Goal: Register for event/course

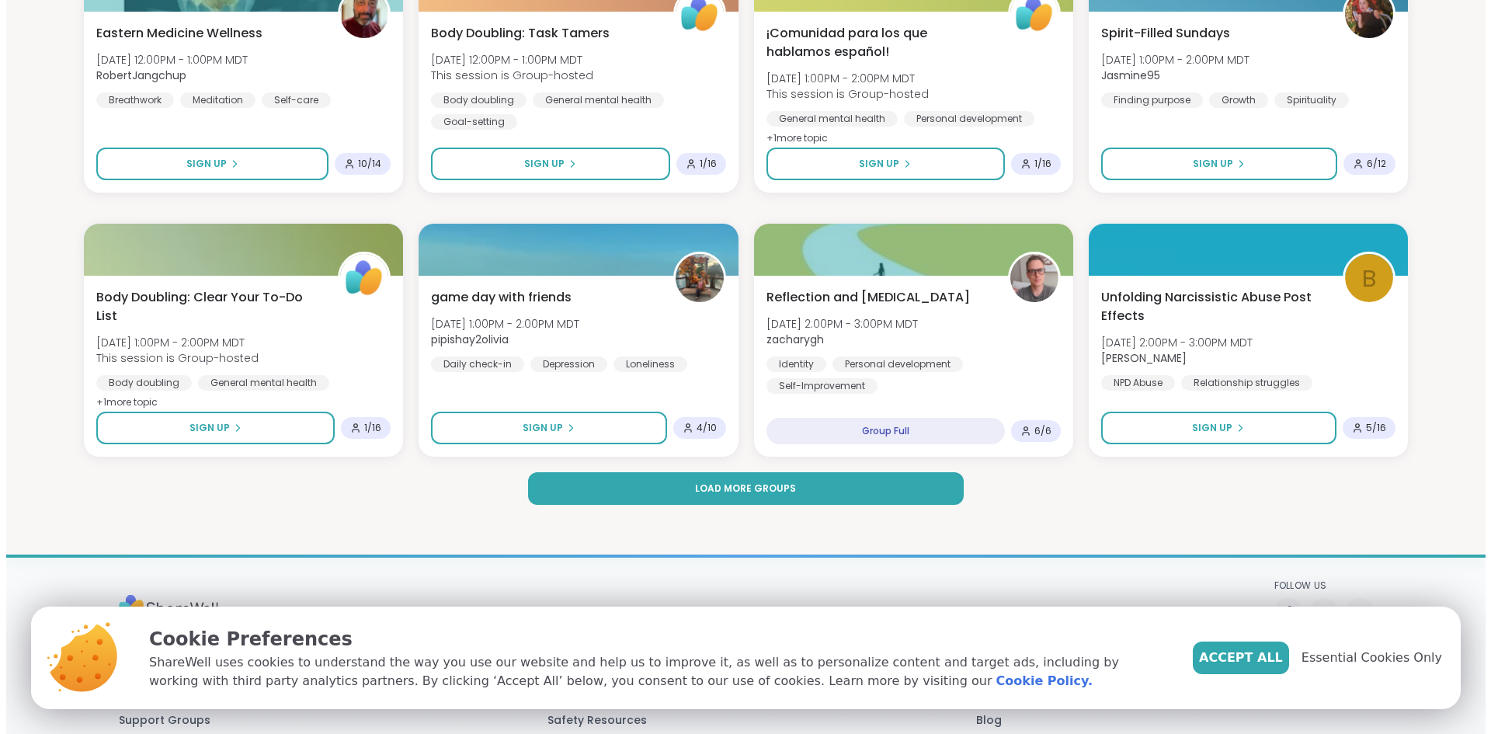
scroll to position [2174, 0]
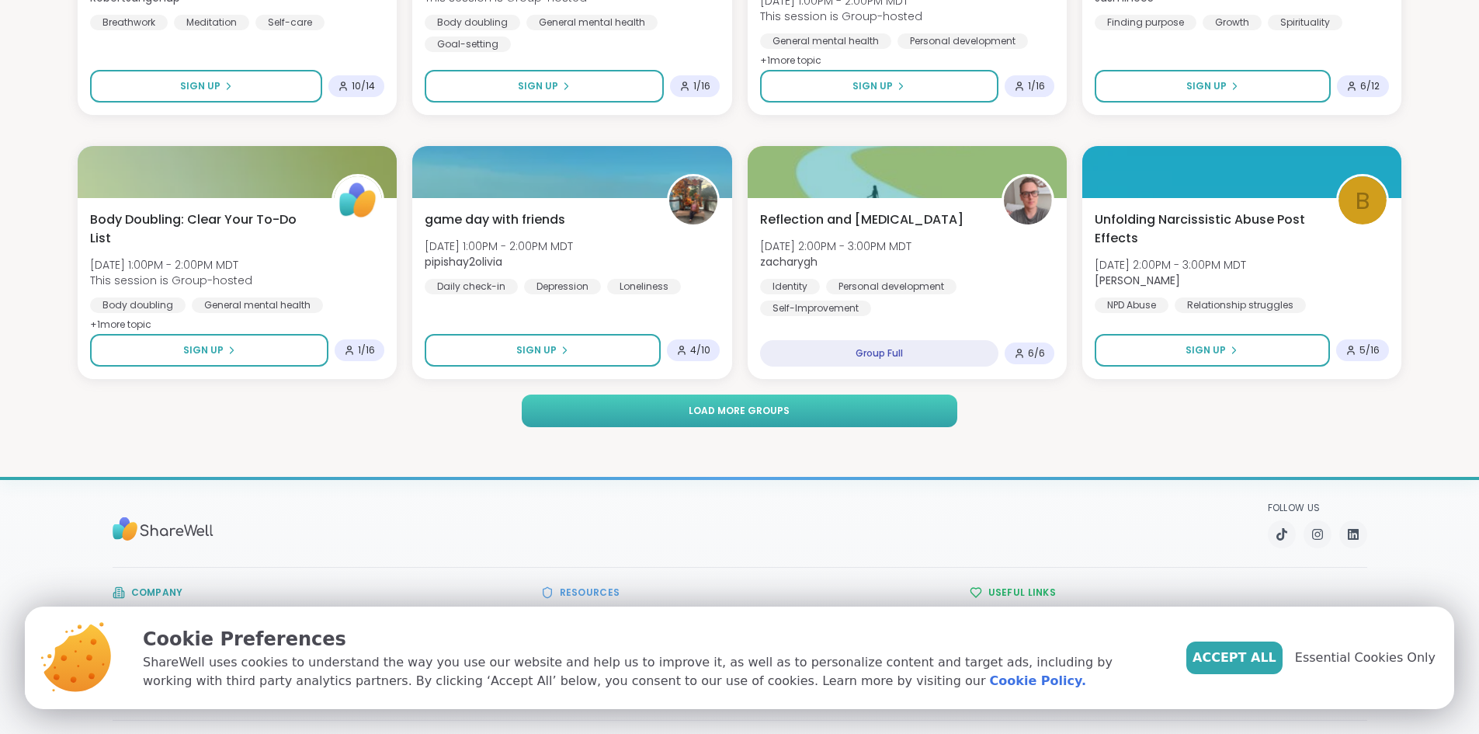
click at [938, 413] on button "Load more groups" at bounding box center [739, 410] width 435 height 33
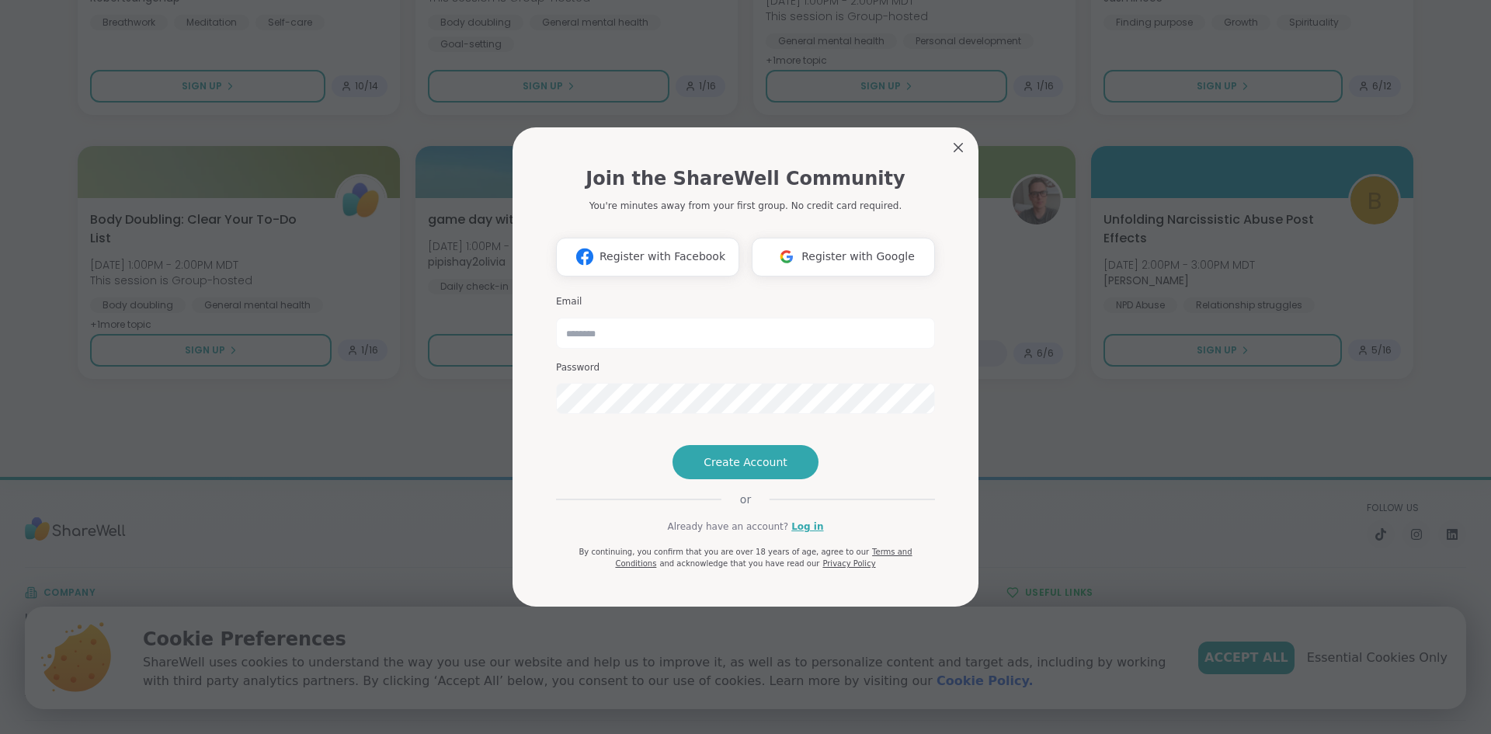
drag, startPoint x: 821, startPoint y: 243, endPoint x: 821, endPoint y: 199, distance: 44.3
click at [821, 199] on div "Join the ShareWell Community You're minutes away from your first group. No cred…" at bounding box center [745, 361] width 379 height 418
click at [832, 248] on span "Register with Google" at bounding box center [857, 256] width 113 height 16
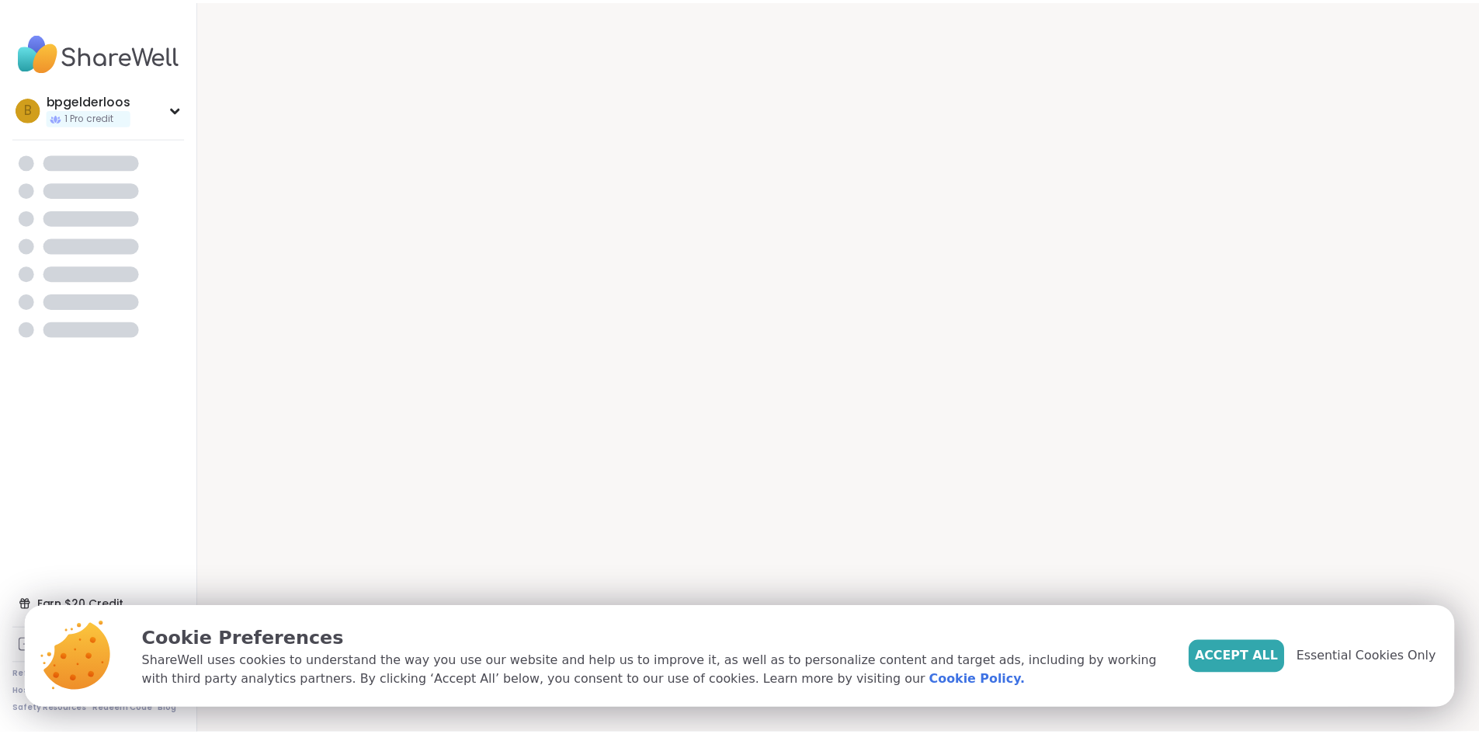
scroll to position [16, 0]
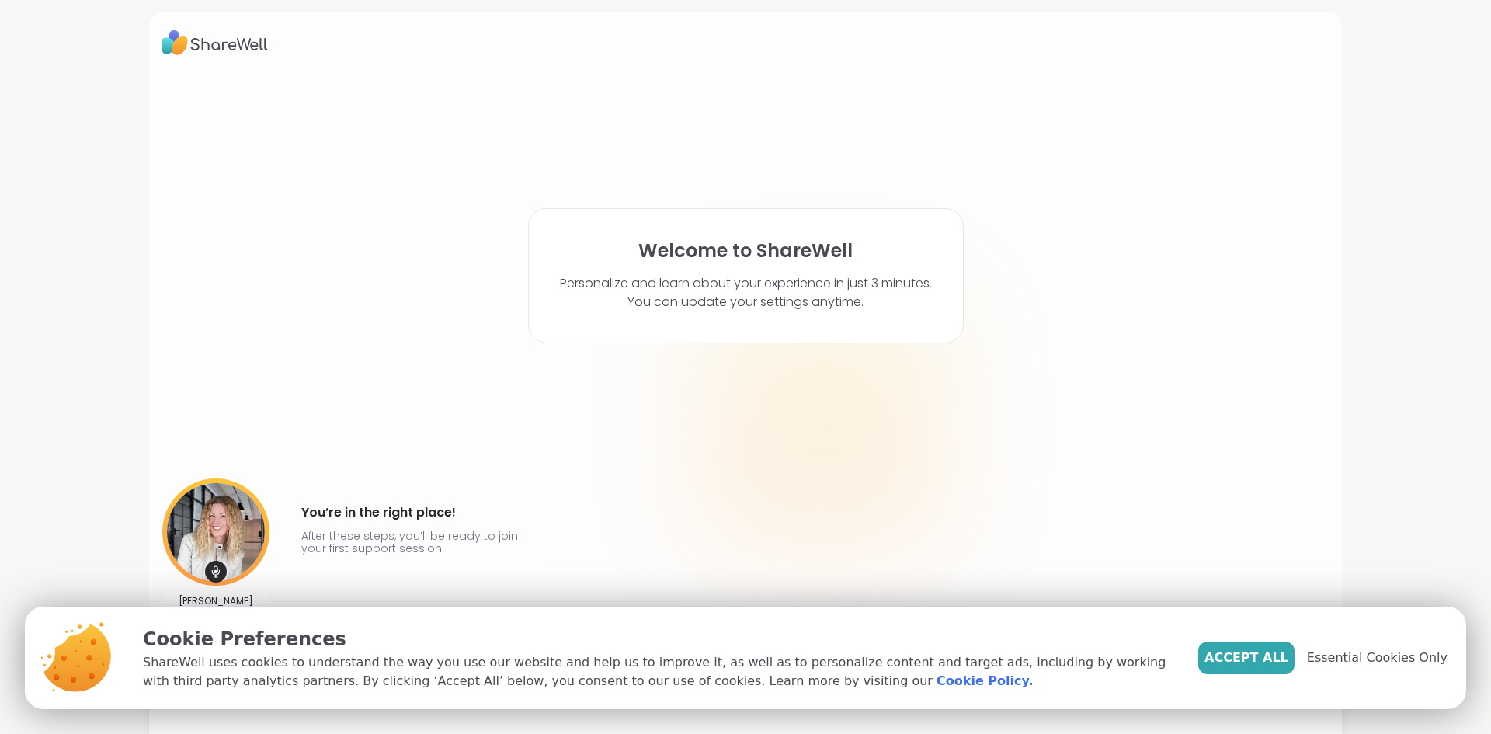
click at [1348, 659] on span "Essential Cookies Only" at bounding box center [1377, 657] width 141 height 19
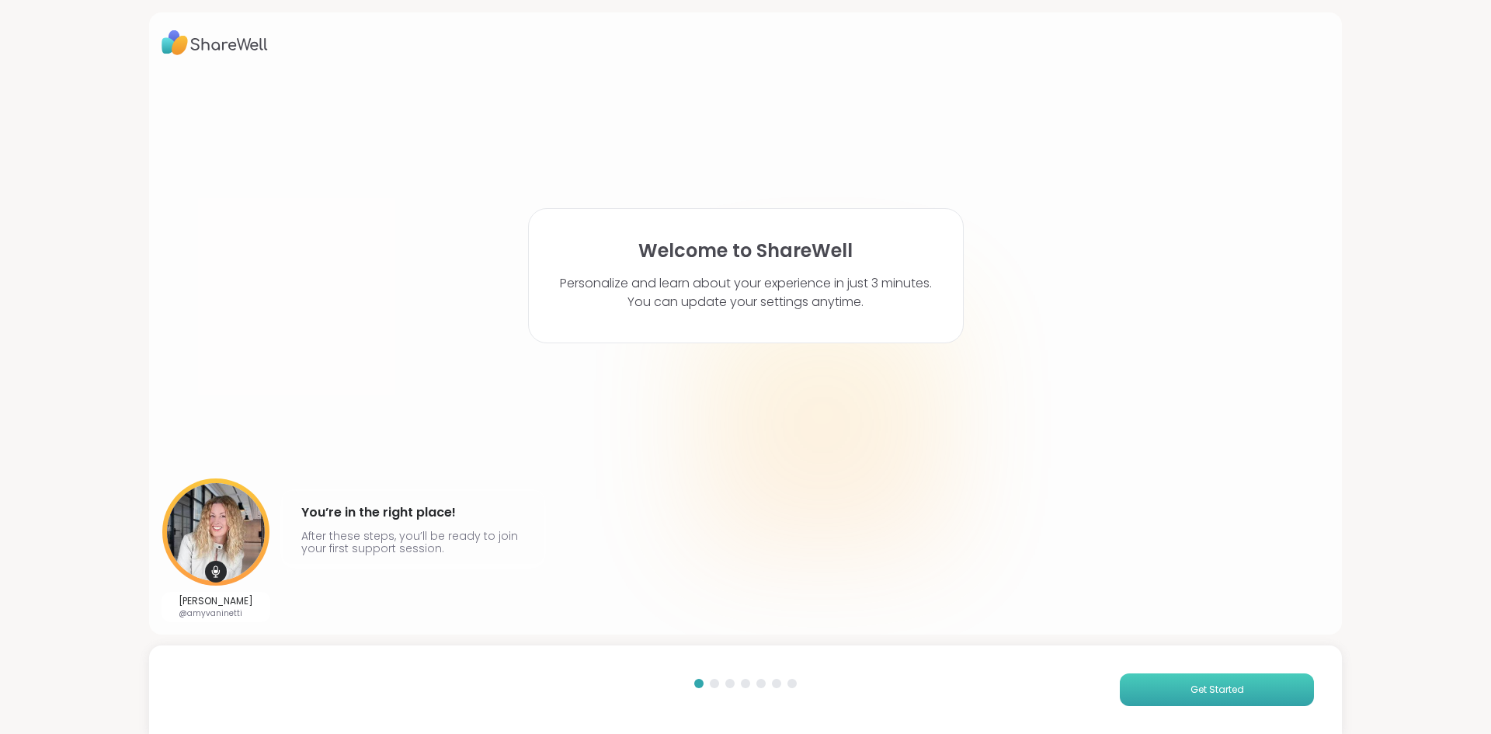
click at [1244, 685] on button "Get Started" at bounding box center [1217, 689] width 194 height 33
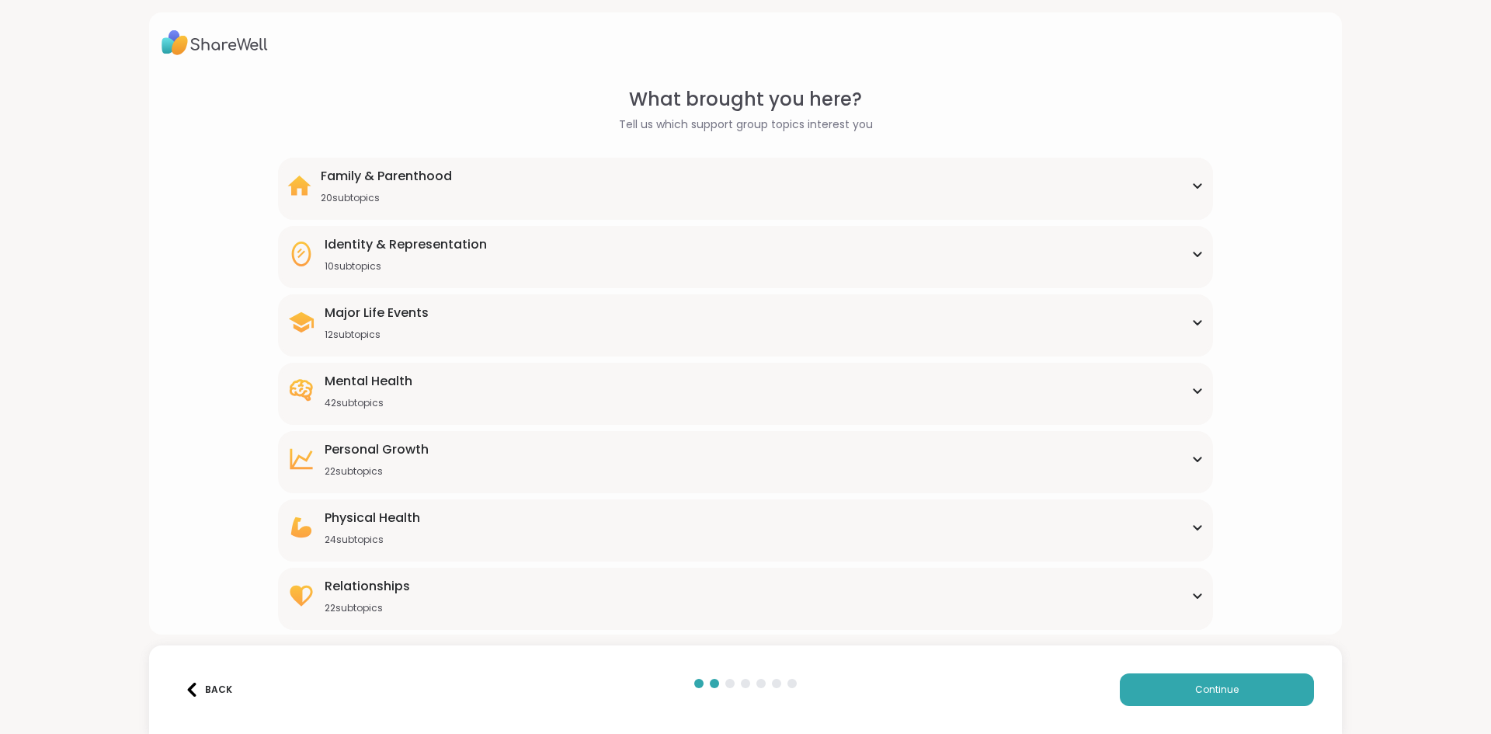
click at [794, 400] on div "Mental Health 42 subtopics" at bounding box center [744, 390] width 915 height 37
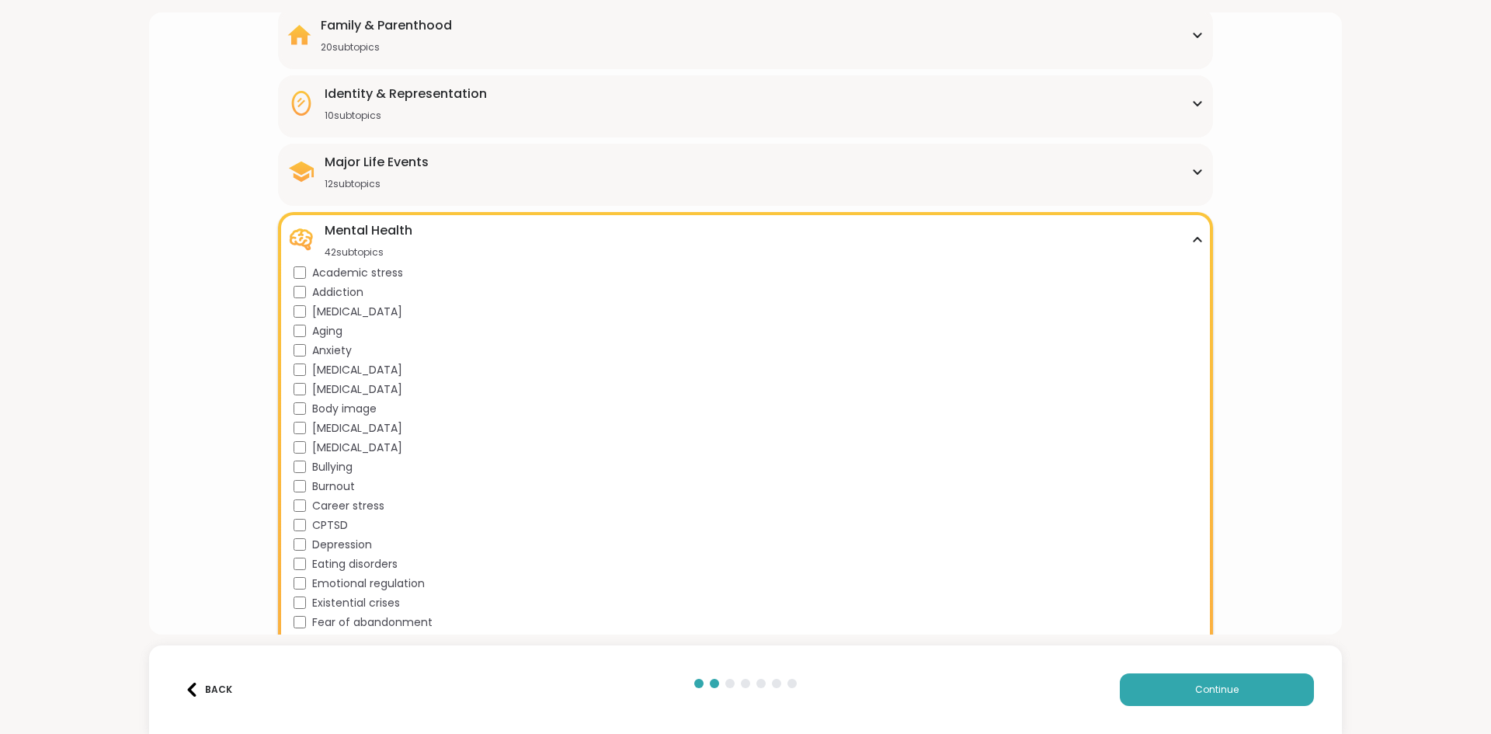
scroll to position [73, 0]
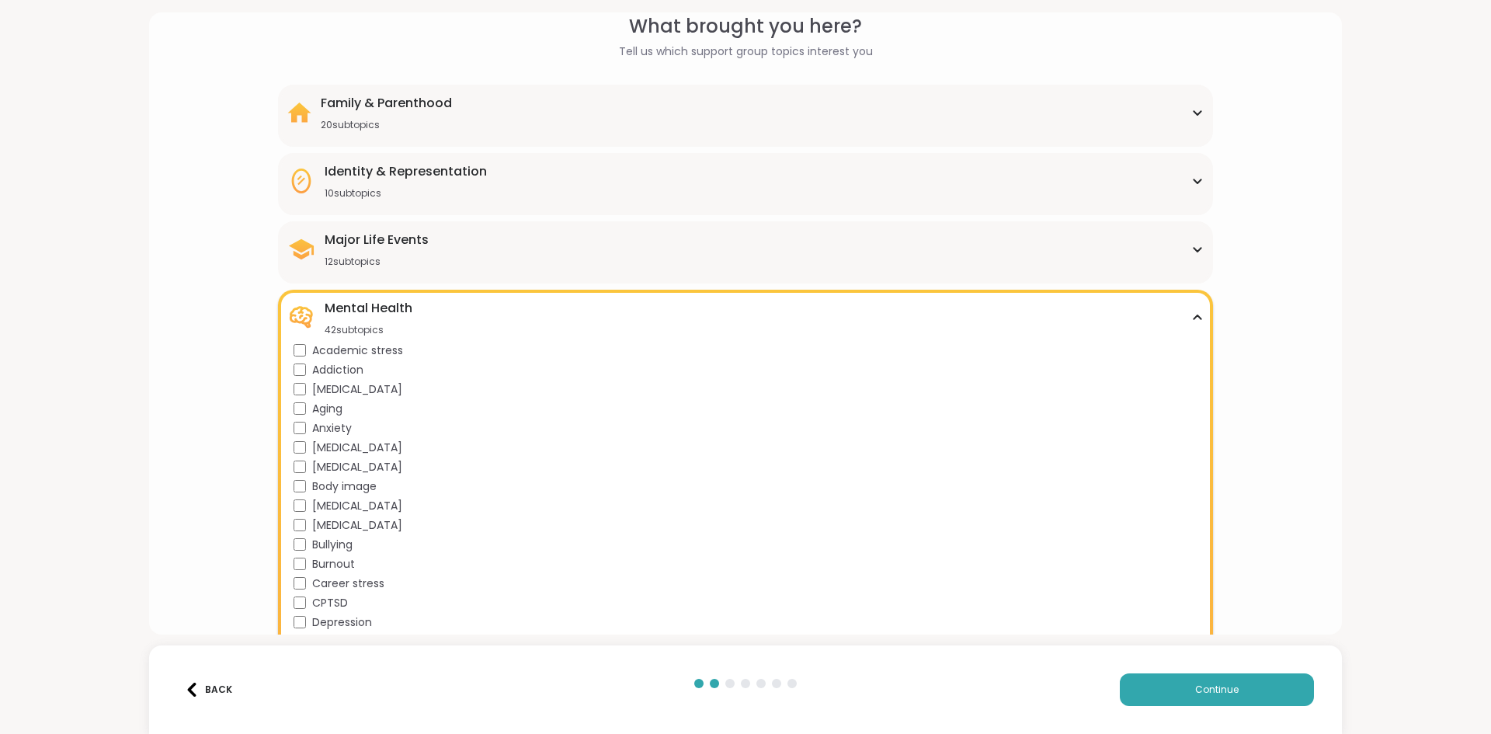
click at [321, 266] on div "Major Life Events 12 subtopics" at bounding box center [744, 249] width 915 height 37
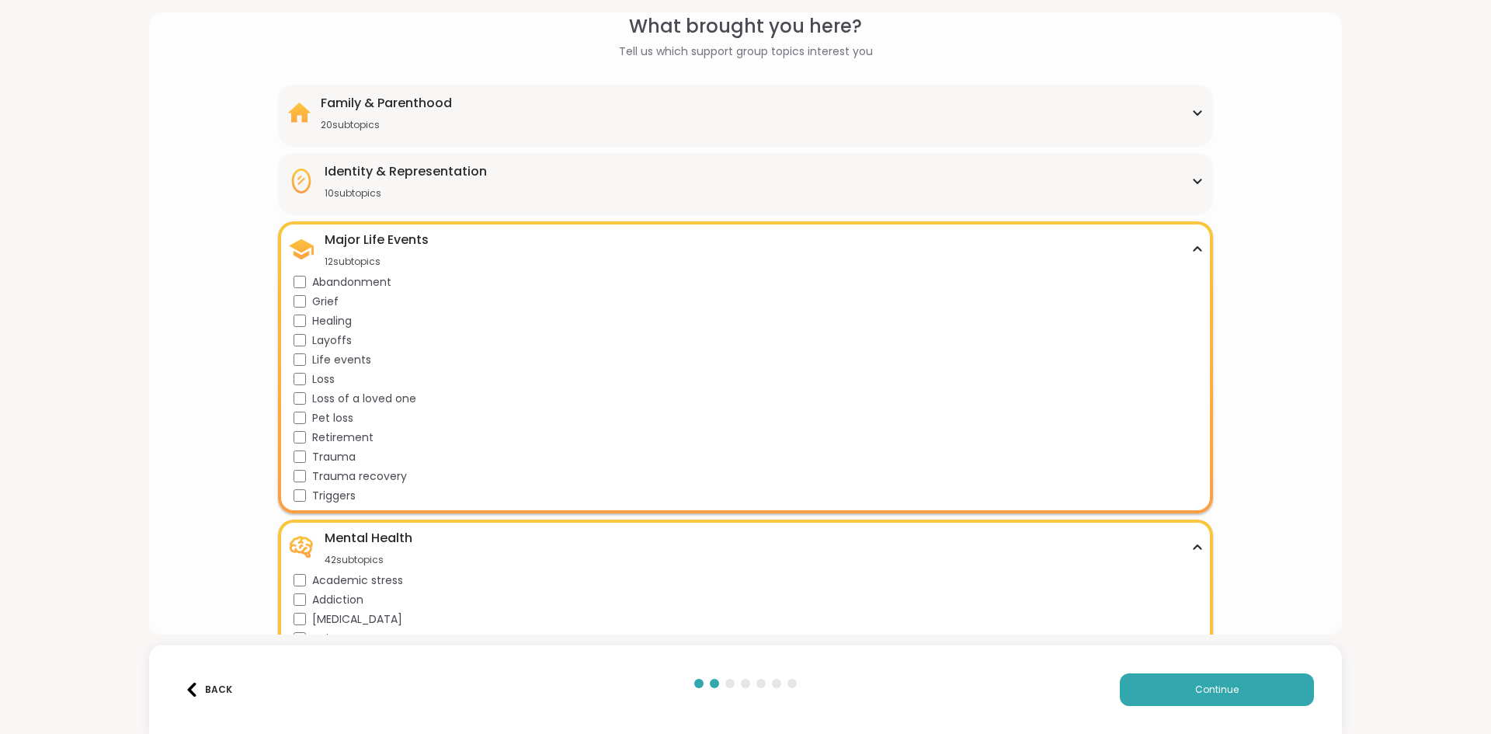
click at [471, 231] on div "Major Life Events 12 subtopics" at bounding box center [744, 249] width 915 height 37
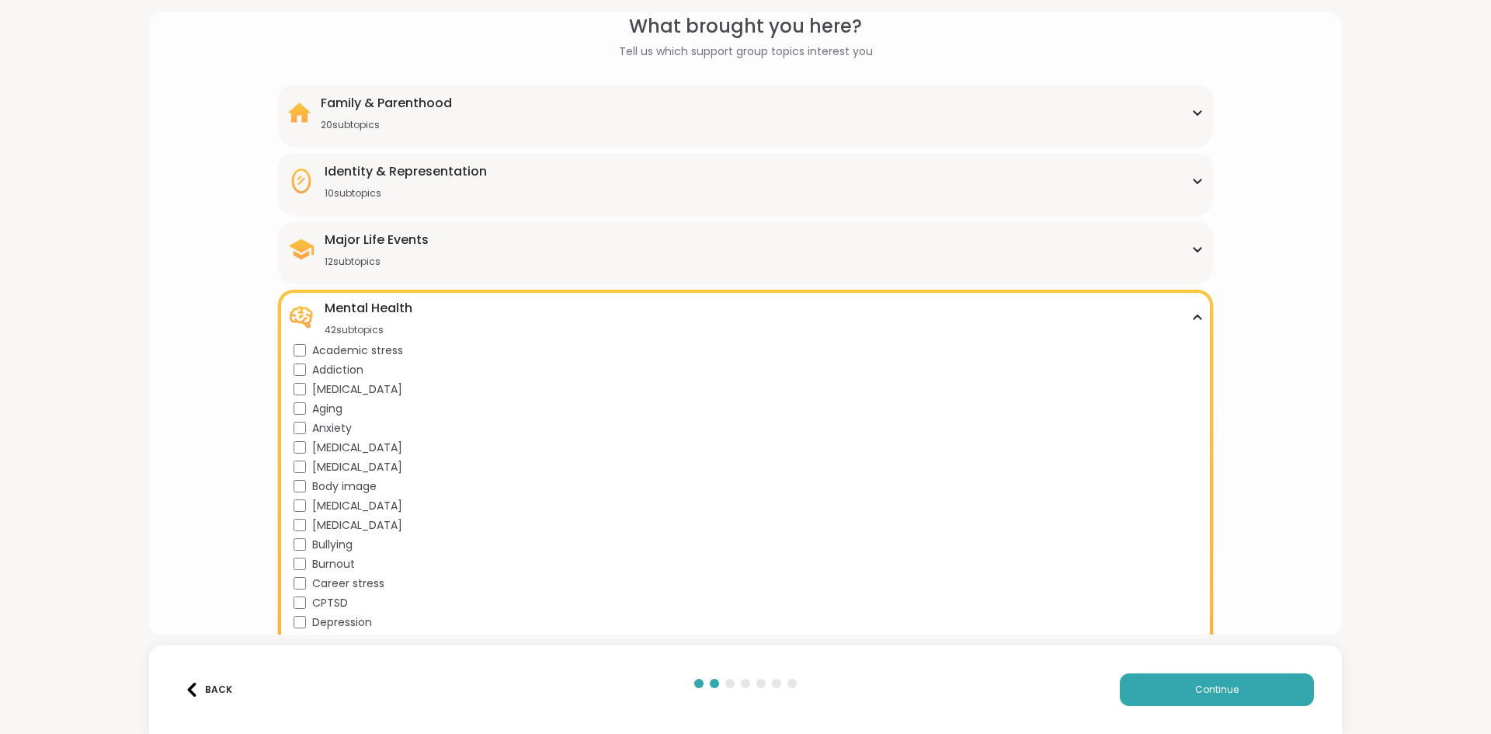
click at [571, 313] on div "Mental Health 42 subtopics" at bounding box center [744, 317] width 915 height 37
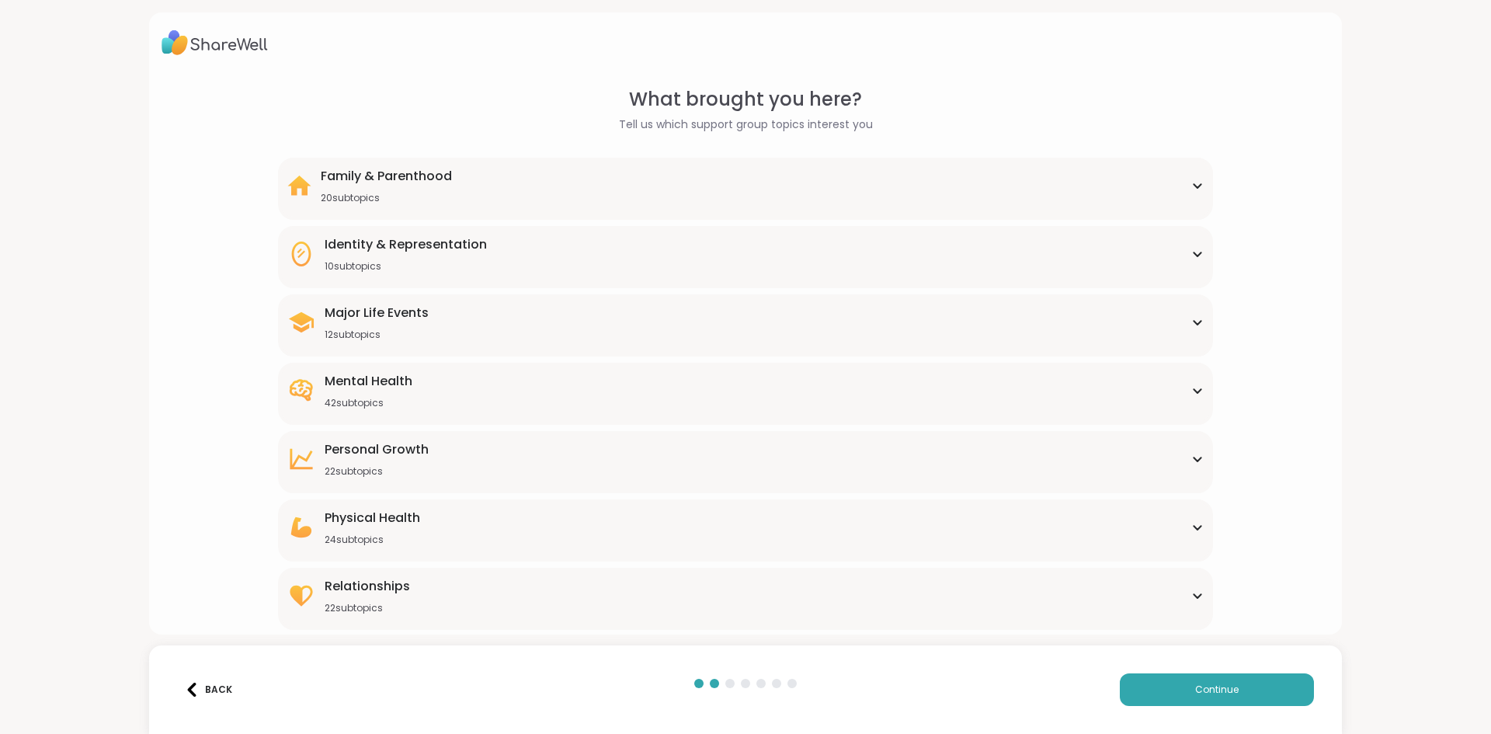
scroll to position [20, 0]
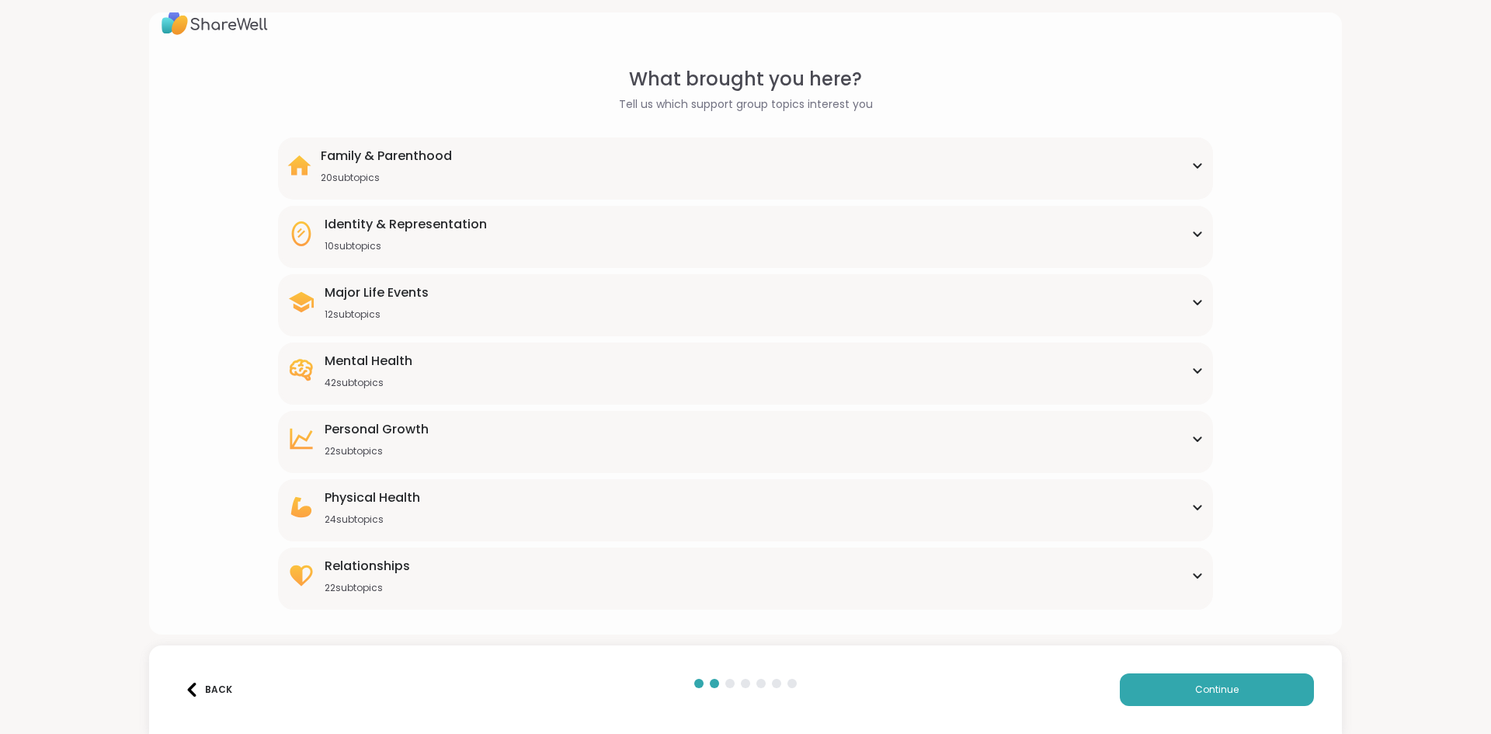
click at [357, 563] on div "Relationships" at bounding box center [367, 566] width 85 height 19
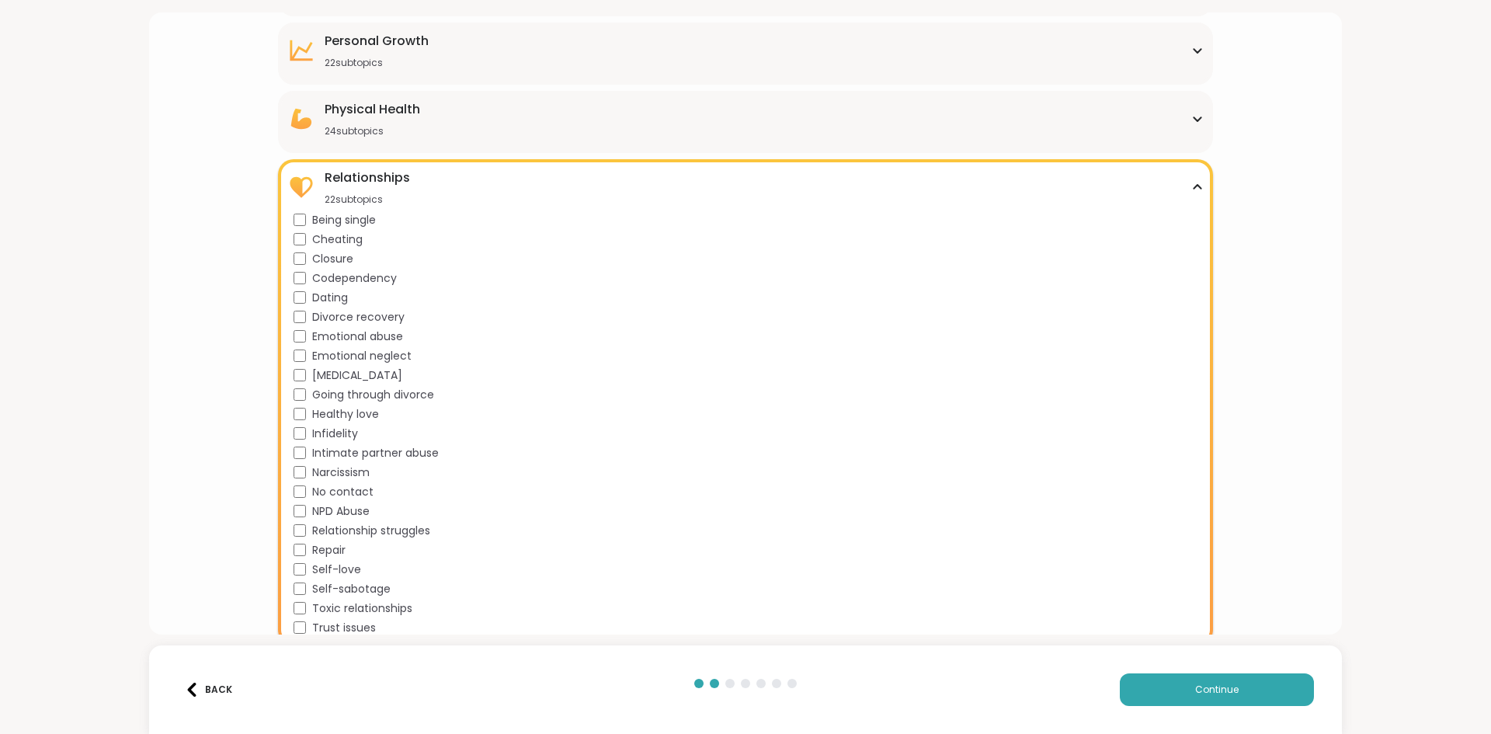
scroll to position [419, 0]
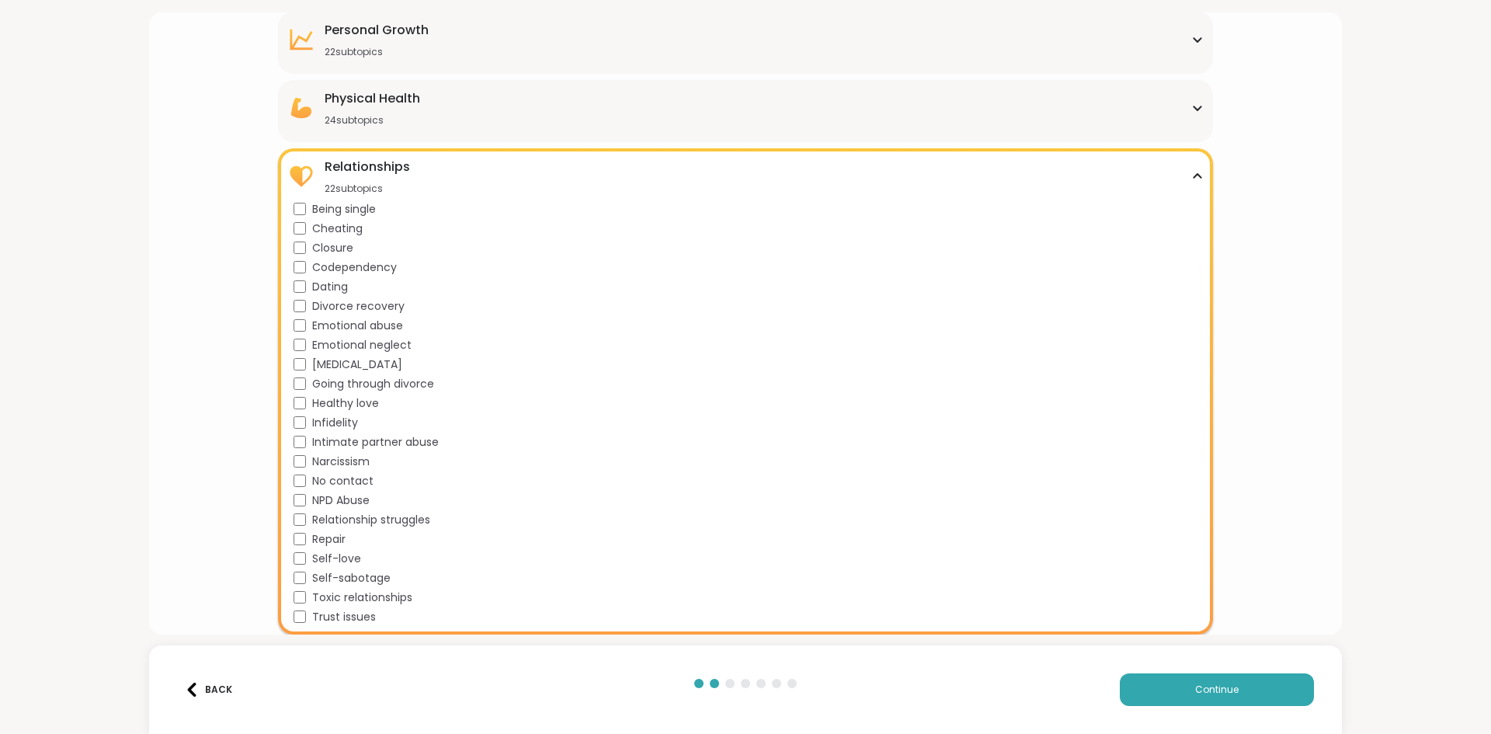
click at [401, 173] on div "Relationships" at bounding box center [367, 167] width 85 height 19
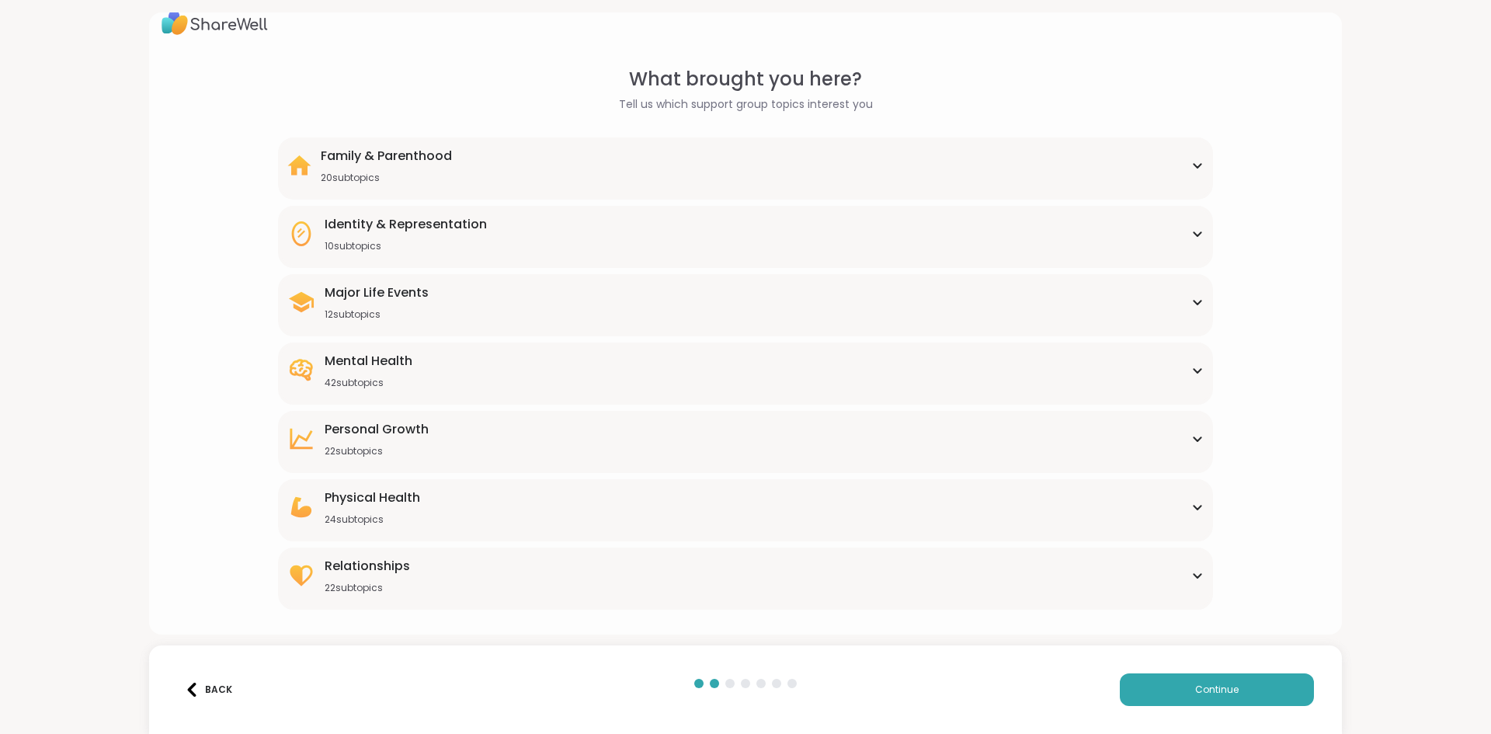
scroll to position [20, 0]
